Goal: Task Accomplishment & Management: Manage account settings

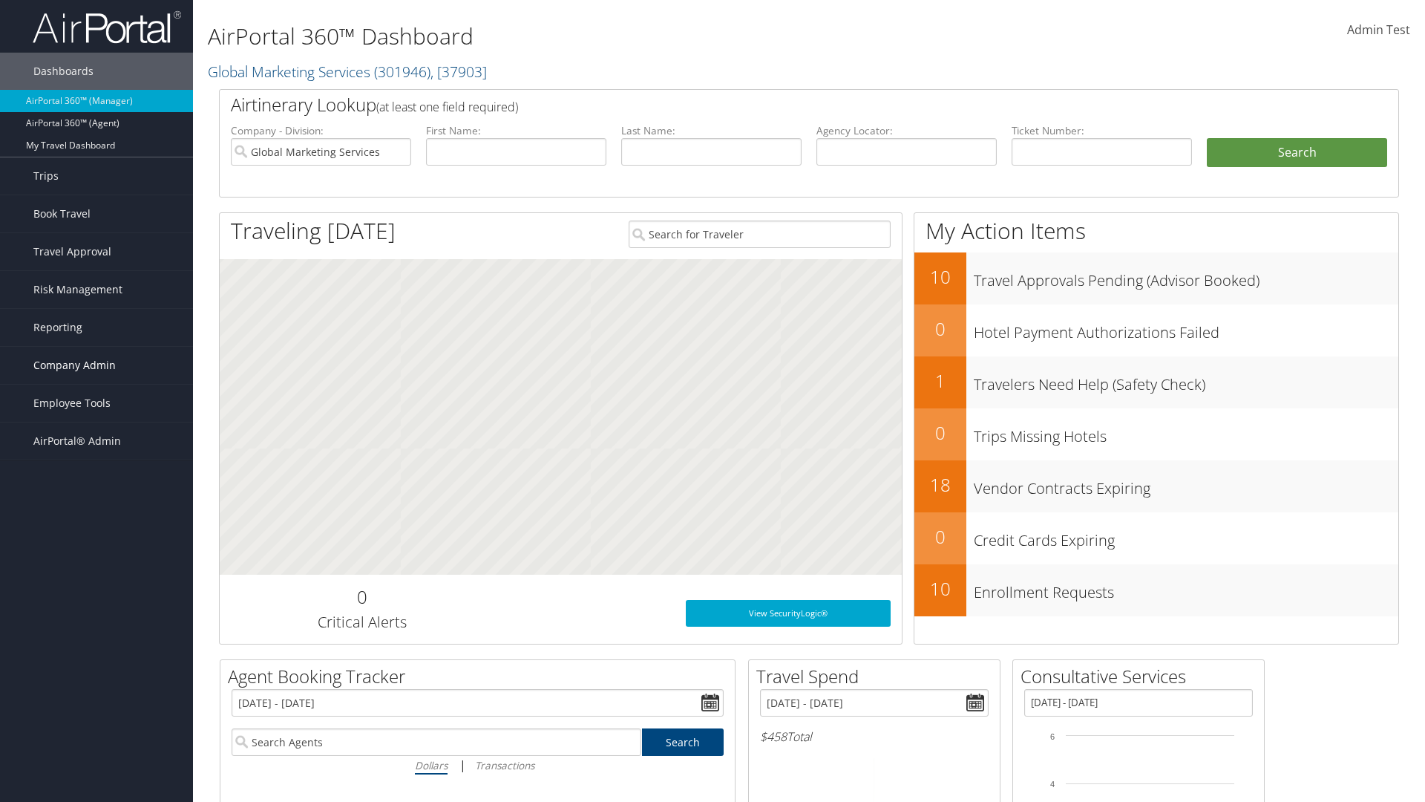
click at [96, 365] on span "Company Admin" at bounding box center [74, 365] width 82 height 37
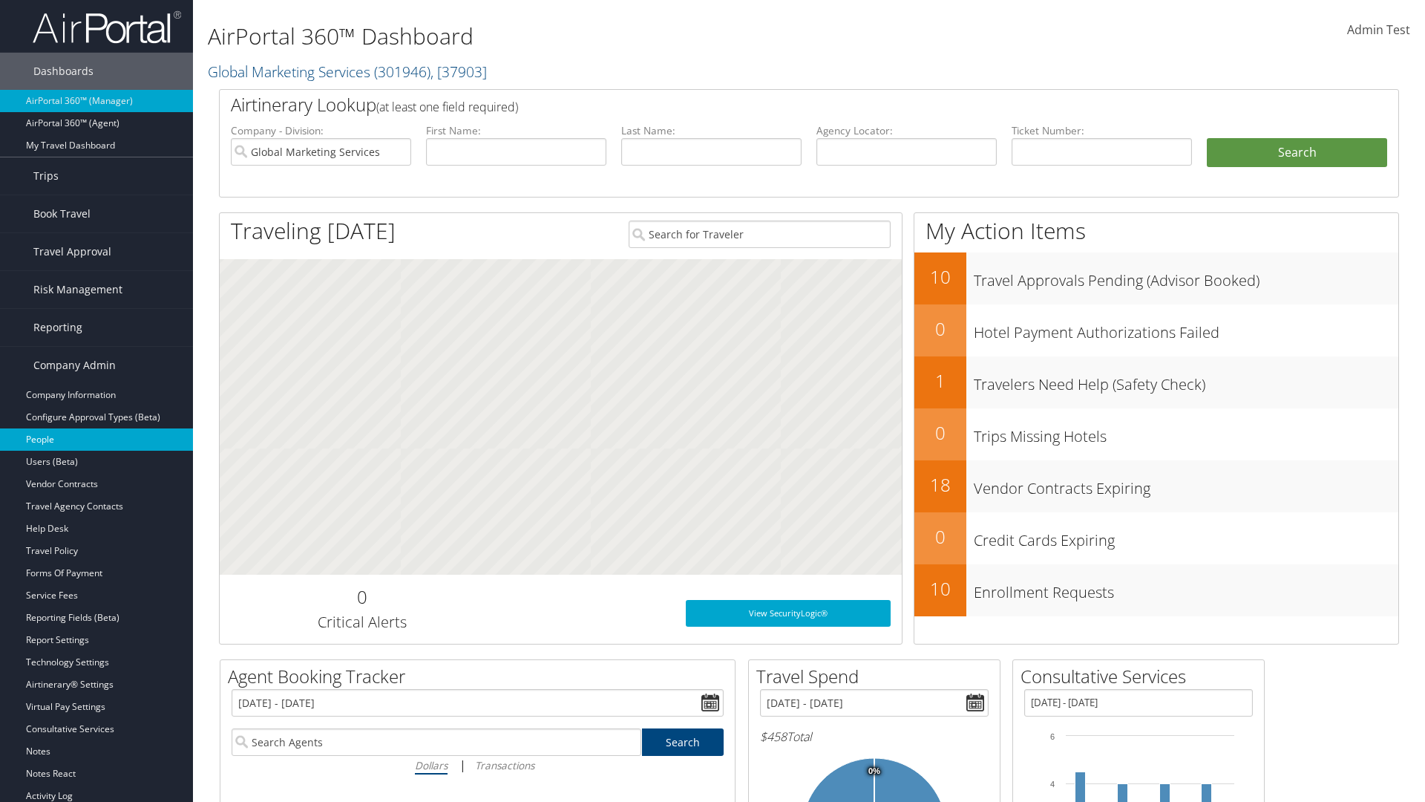
click at [96, 439] on link "People" at bounding box center [96, 439] width 193 height 22
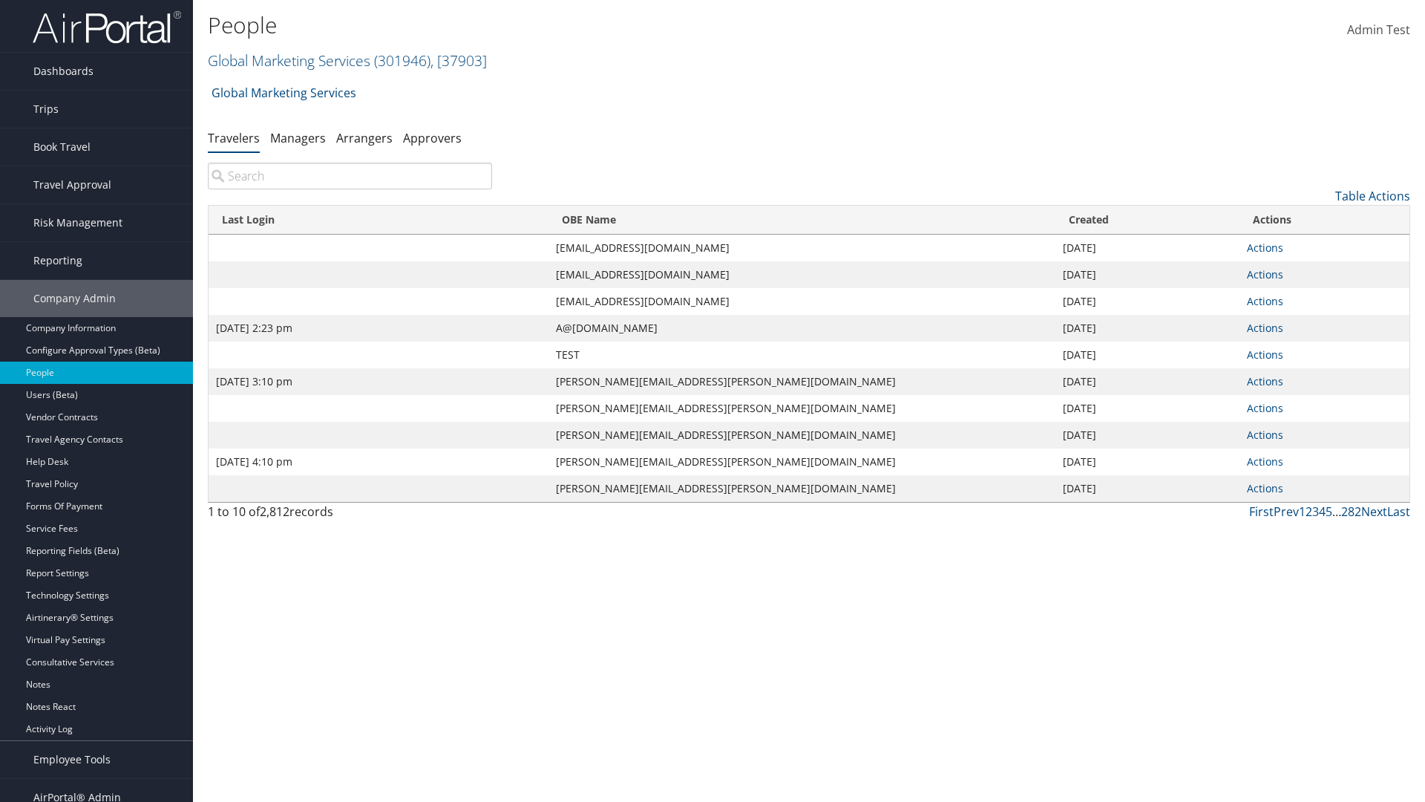
click at [350, 176] on input "search" at bounding box center [350, 176] width 284 height 27
type input "[DATE] 2:23 pm"
